Goal: Navigation & Orientation: Find specific page/section

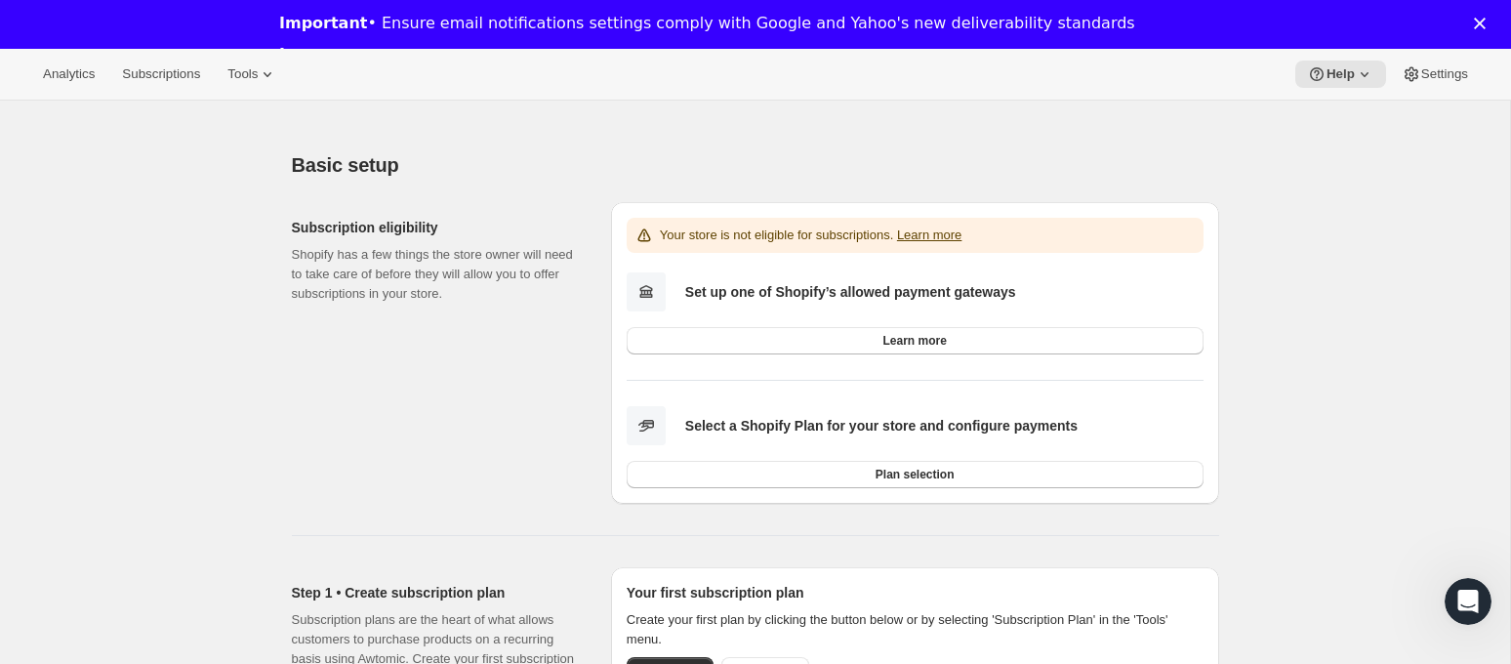
click at [1480, 25] on polygon "Close" at bounding box center [1480, 24] width 12 height 12
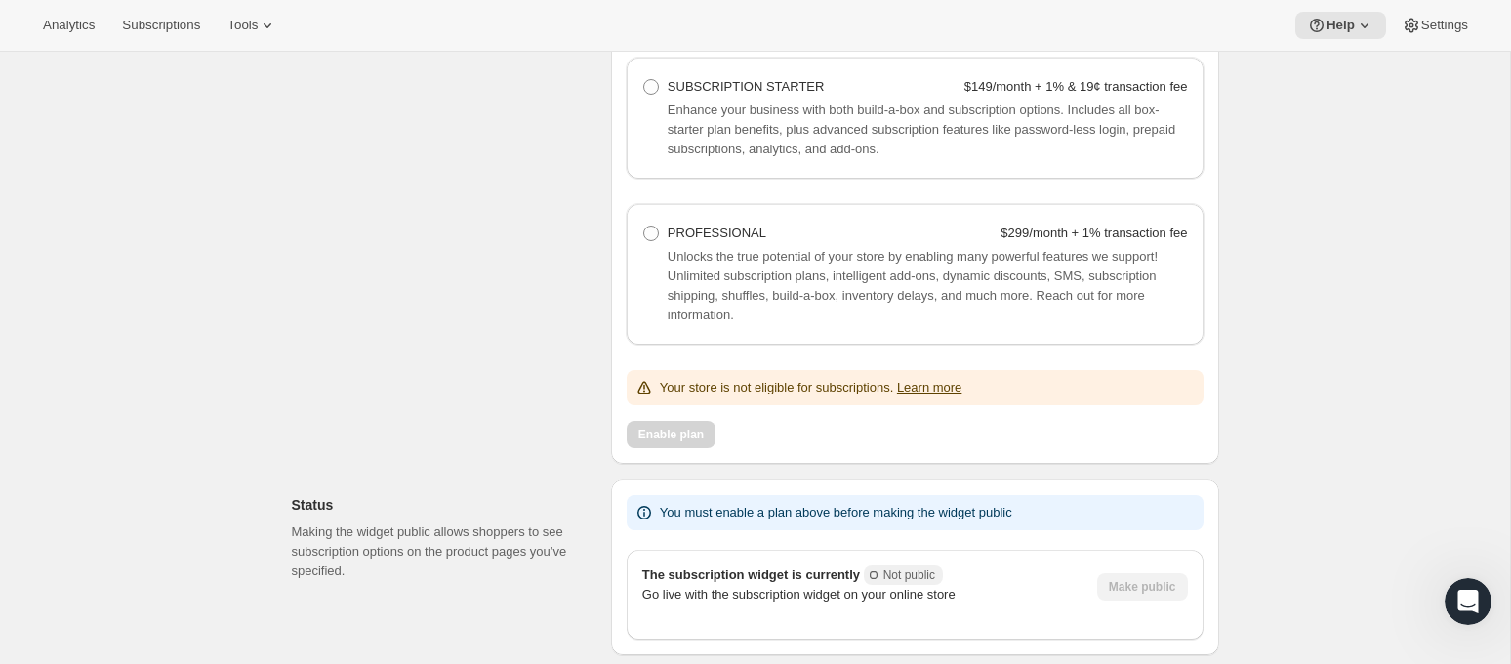
scroll to position [1835, 0]
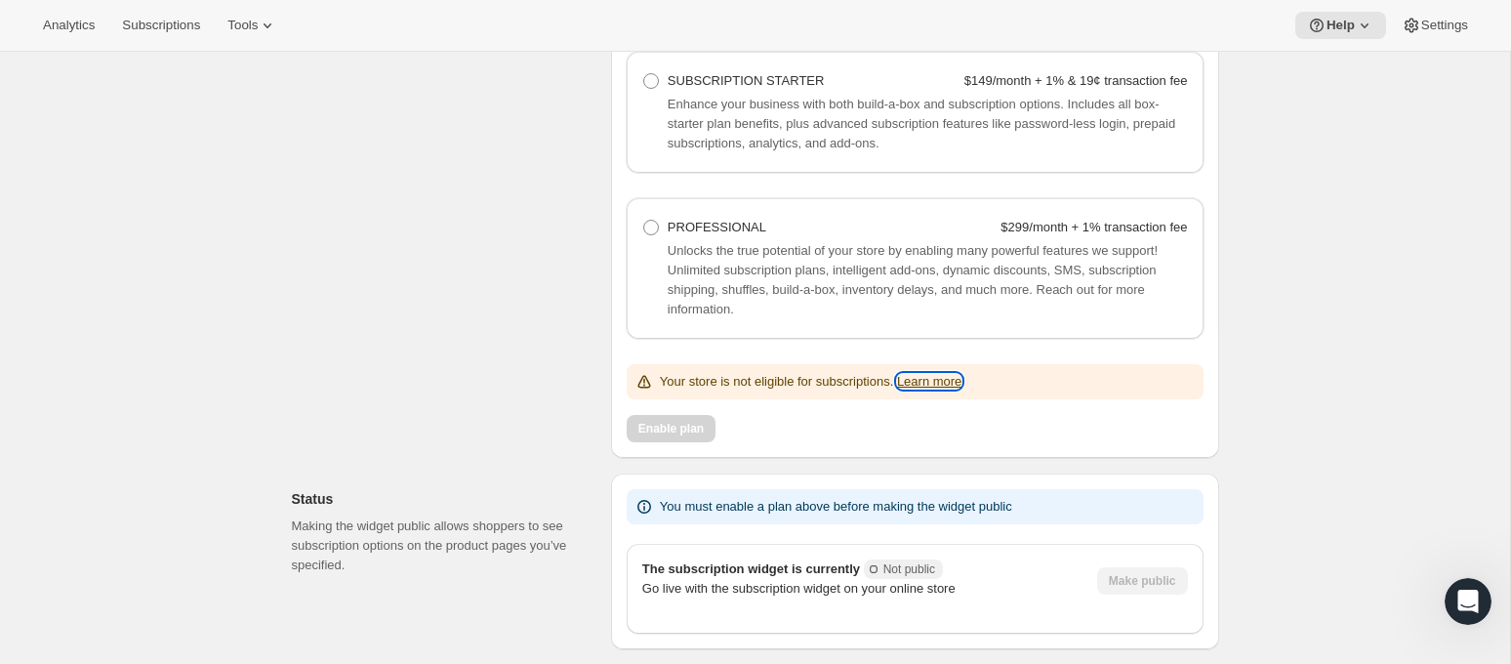
click at [961, 388] on link "Learn more" at bounding box center [929, 381] width 64 height 15
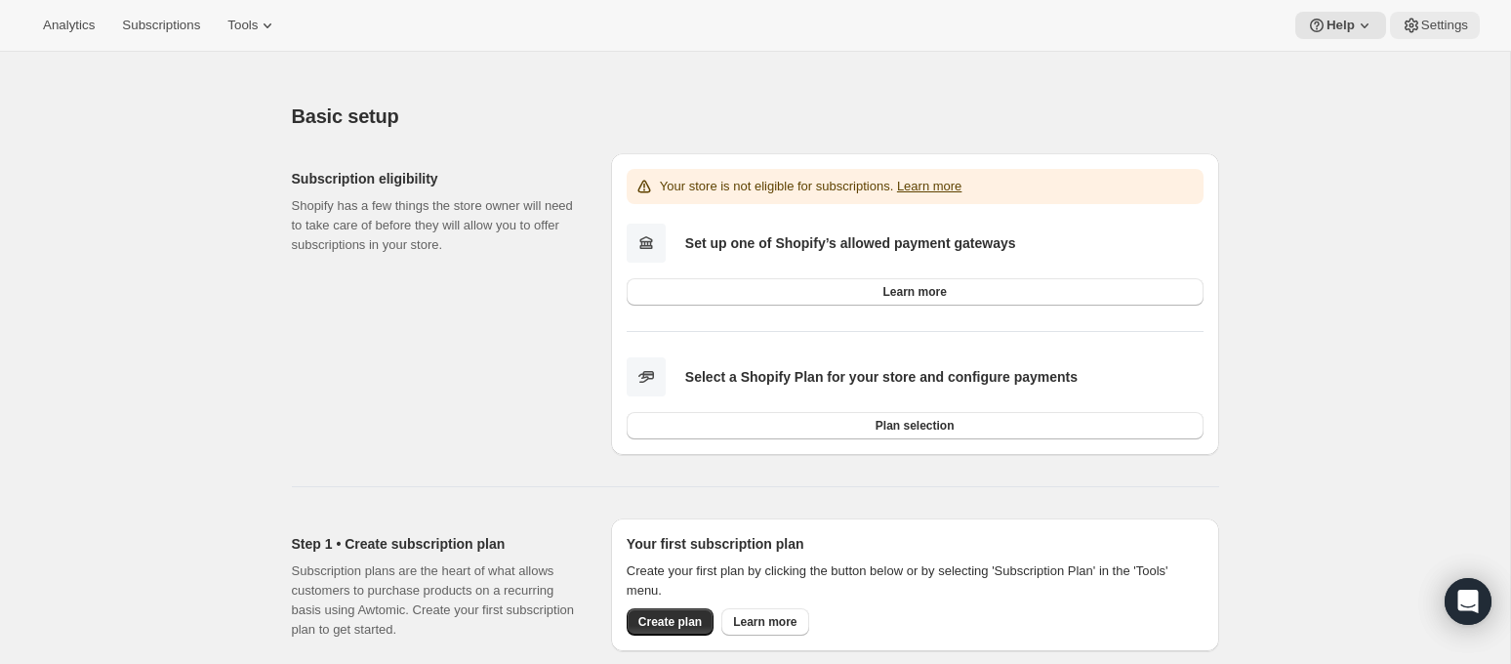
click at [1436, 29] on span "Settings" at bounding box center [1444, 26] width 47 height 16
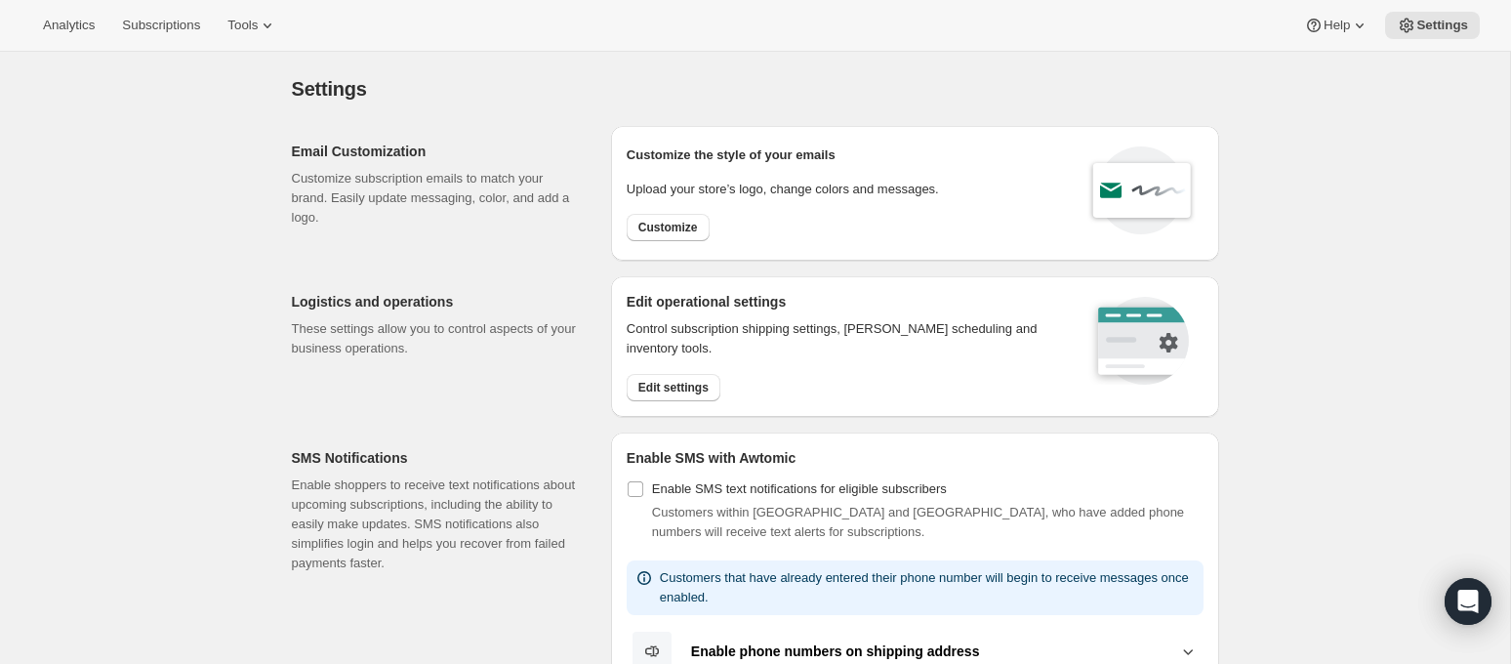
click at [1327, 46] on div "Analytics Subscriptions Tools Help Settings" at bounding box center [755, 26] width 1511 height 52
click at [1337, 22] on span "Help" at bounding box center [1336, 26] width 26 height 16
click at [1091, 37] on div "Analytics Subscriptions Tools Help Settings" at bounding box center [755, 26] width 1511 height 52
click at [258, 21] on span "Tools" at bounding box center [242, 26] width 30 height 16
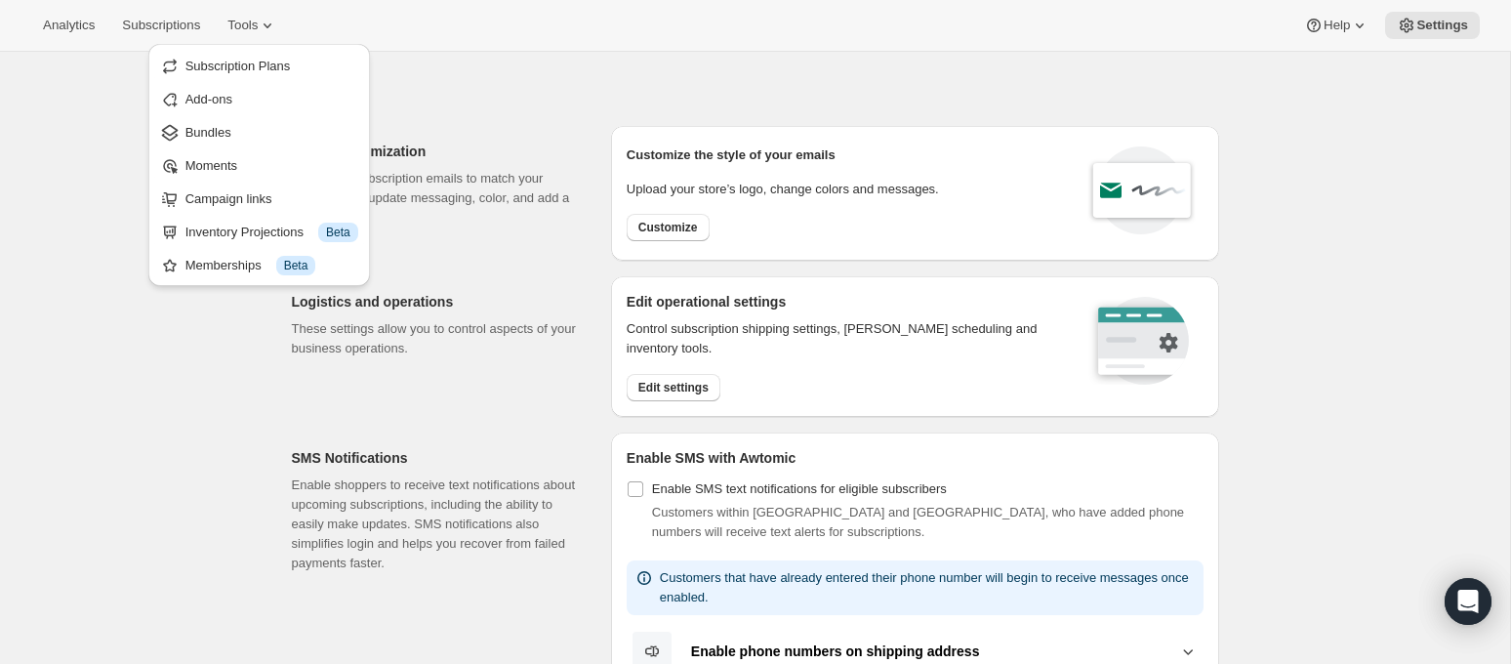
click at [527, 37] on div "Analytics Subscriptions Tools Help Settings" at bounding box center [755, 26] width 1511 height 52
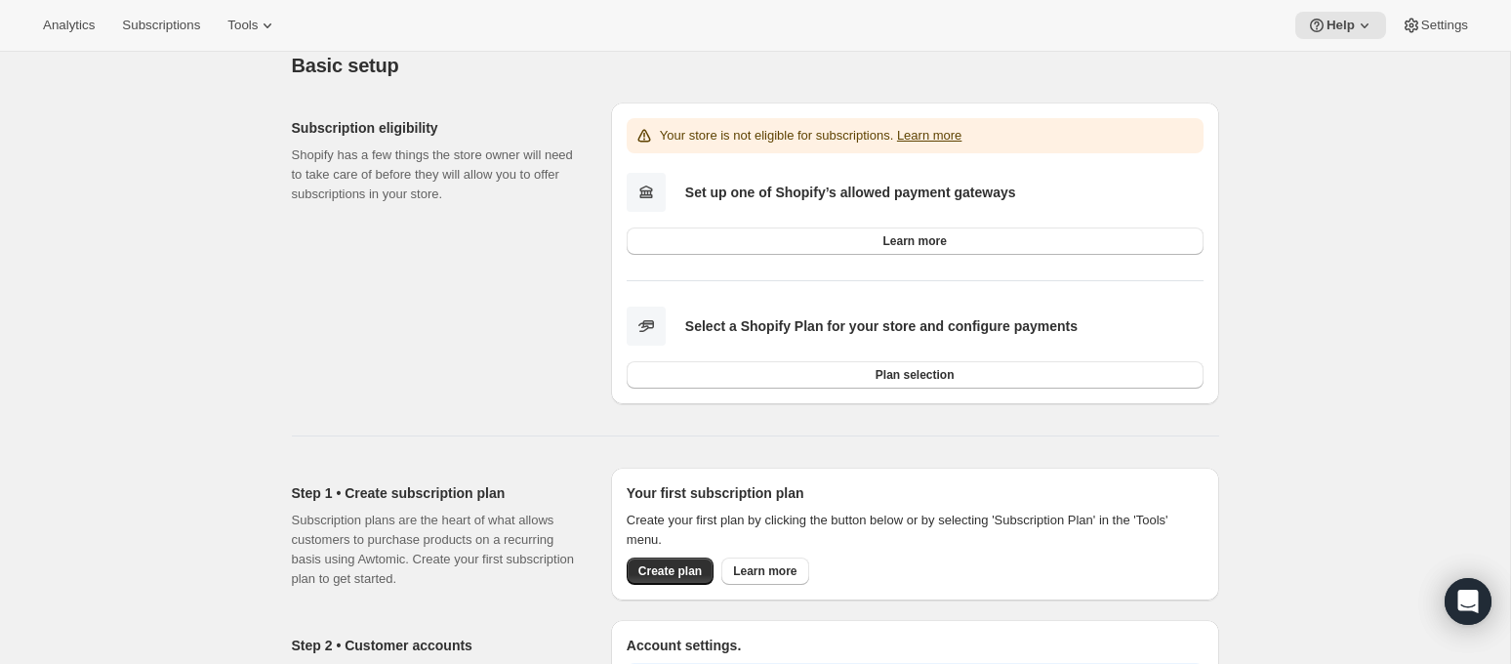
scroll to position [52, 0]
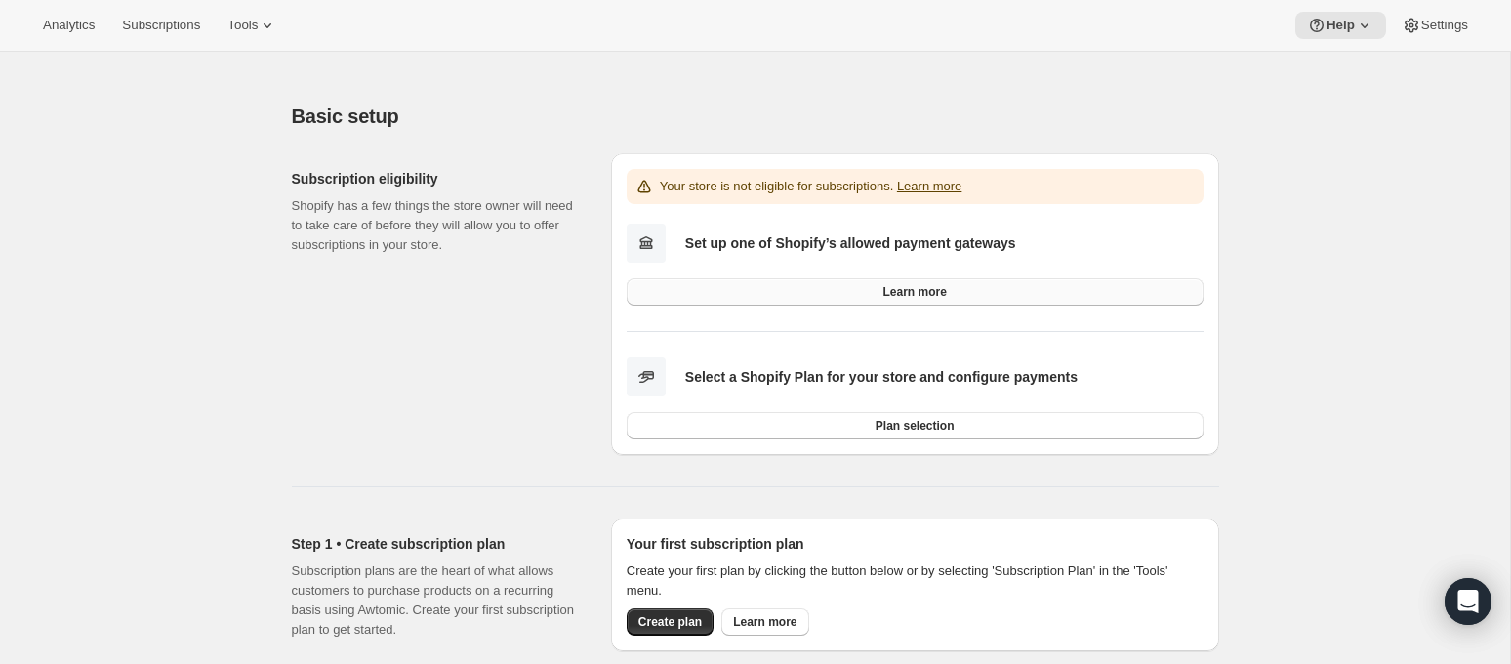
click at [807, 292] on link "Learn more" at bounding box center [914, 291] width 577 height 27
click at [856, 289] on link "Learn more" at bounding box center [914, 291] width 577 height 27
